Goal: Check status

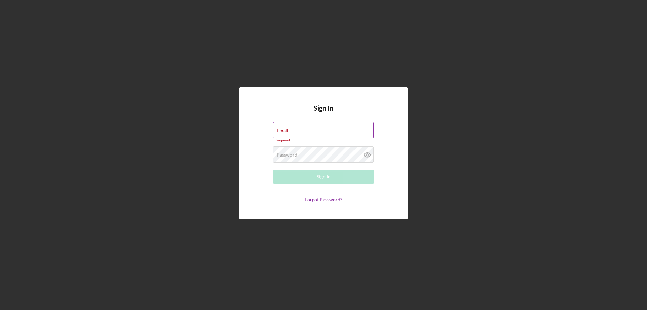
click at [284, 131] on label "Email" at bounding box center [283, 130] width 12 height 5
click at [284, 131] on input "Email" at bounding box center [323, 130] width 101 height 16
click at [288, 133] on input "ja" at bounding box center [323, 130] width 101 height 16
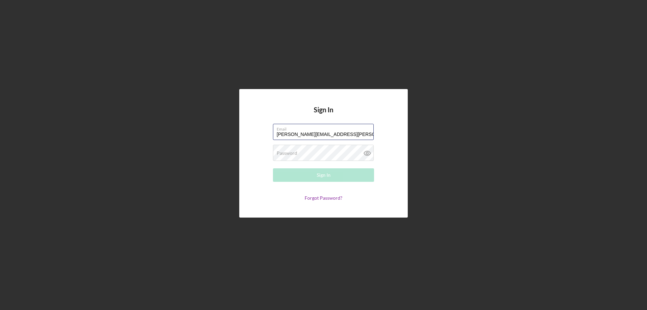
type input "[PERSON_NAME][EMAIL_ADDRESS][PERSON_NAME][DOMAIN_NAME]"
click at [273, 168] on button "Sign In" at bounding box center [323, 174] width 101 height 13
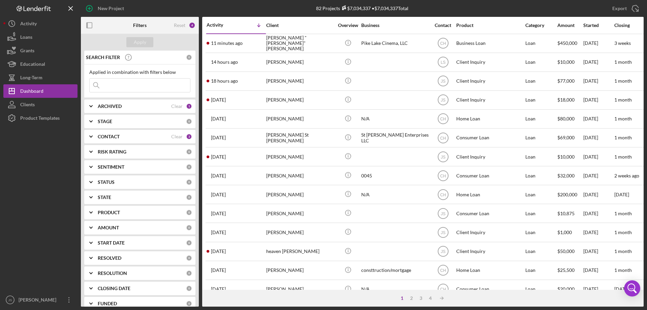
click at [124, 88] on input at bounding box center [140, 84] width 100 height 13
type input "[PERSON_NAME]"
click at [140, 43] on div "Apply" at bounding box center [140, 42] width 12 height 10
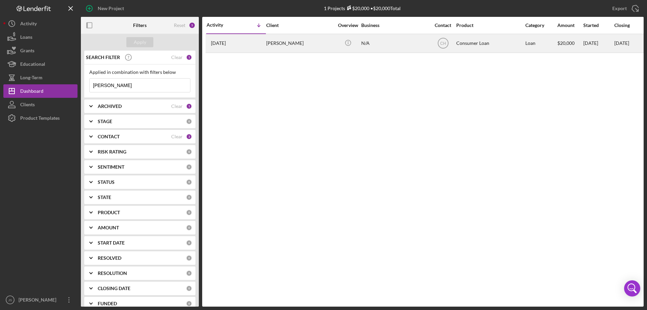
click at [402, 47] on div "N/A" at bounding box center [394, 43] width 67 height 18
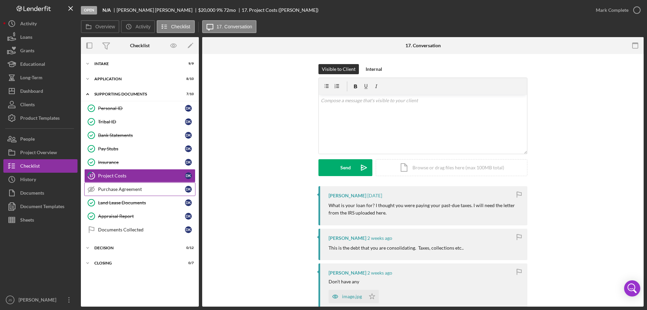
click at [117, 188] on div "Purchase Agreement" at bounding box center [141, 188] width 87 height 5
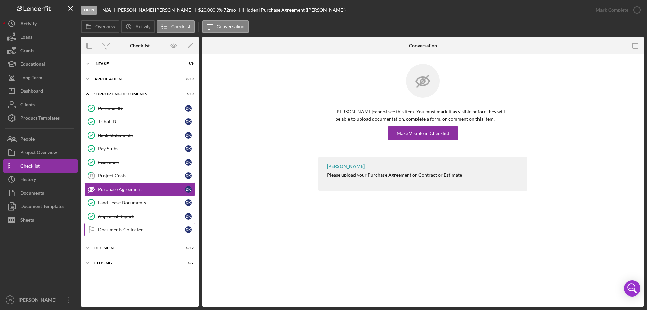
click at [118, 229] on div "Documents Collected" at bounding box center [141, 229] width 87 height 5
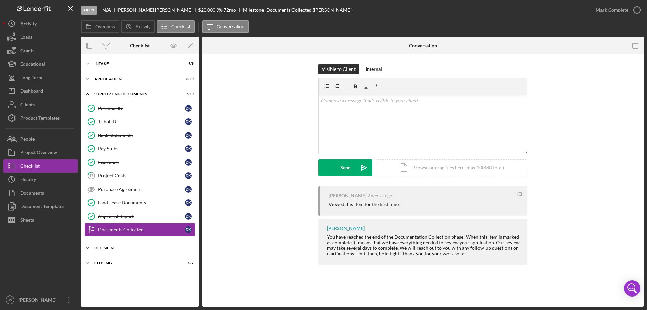
click at [110, 247] on div "Decision" at bounding box center [142, 248] width 96 height 4
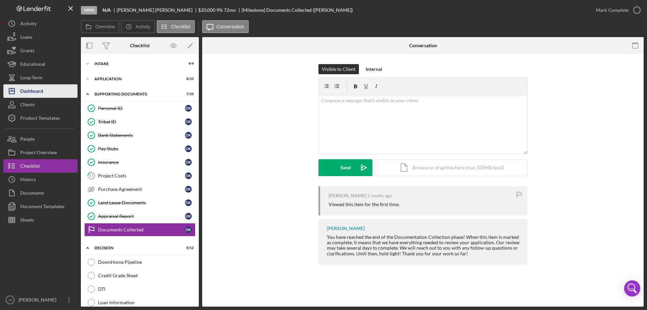
click at [40, 90] on div "Dashboard" at bounding box center [31, 91] width 23 height 15
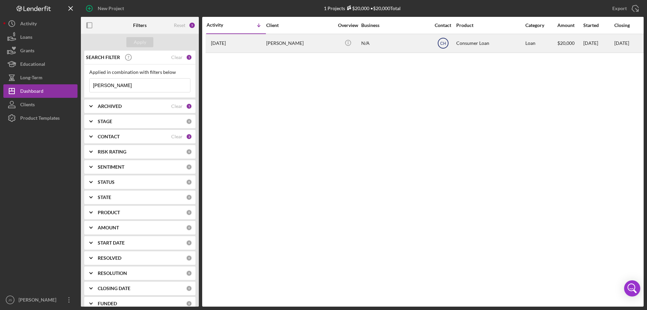
click at [444, 43] on text "CH" at bounding box center [443, 43] width 6 height 5
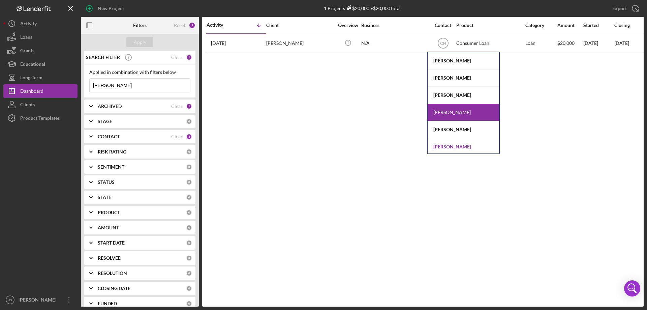
click at [454, 146] on div "[PERSON_NAME]" at bounding box center [462, 146] width 71 height 17
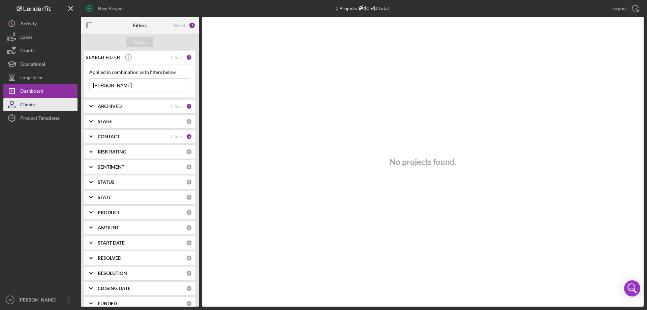
click at [42, 103] on button "Clients" at bounding box center [40, 104] width 74 height 13
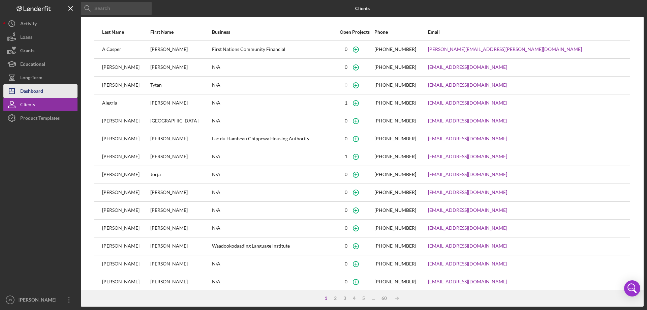
click at [51, 93] on button "Icon/Dashboard Dashboard" at bounding box center [40, 90] width 74 height 13
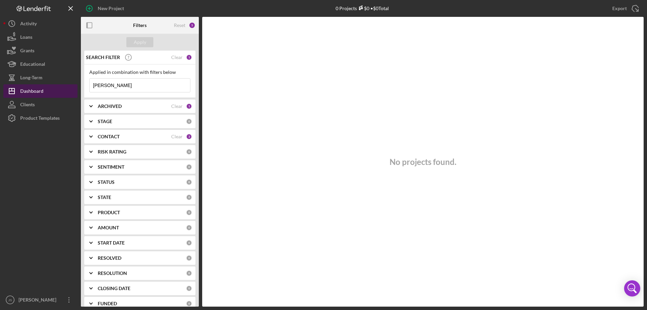
drag, startPoint x: 112, startPoint y: 86, endPoint x: 64, endPoint y: 85, distance: 47.2
click at [64, 85] on div "New Project 0 Projects $0 • $0 Total [PERSON_NAME] Export Icon/Export Filters R…" at bounding box center [323, 153] width 640 height 306
click at [142, 40] on div "Apply" at bounding box center [140, 42] width 12 height 10
